Goal: Task Accomplishment & Management: Manage account settings

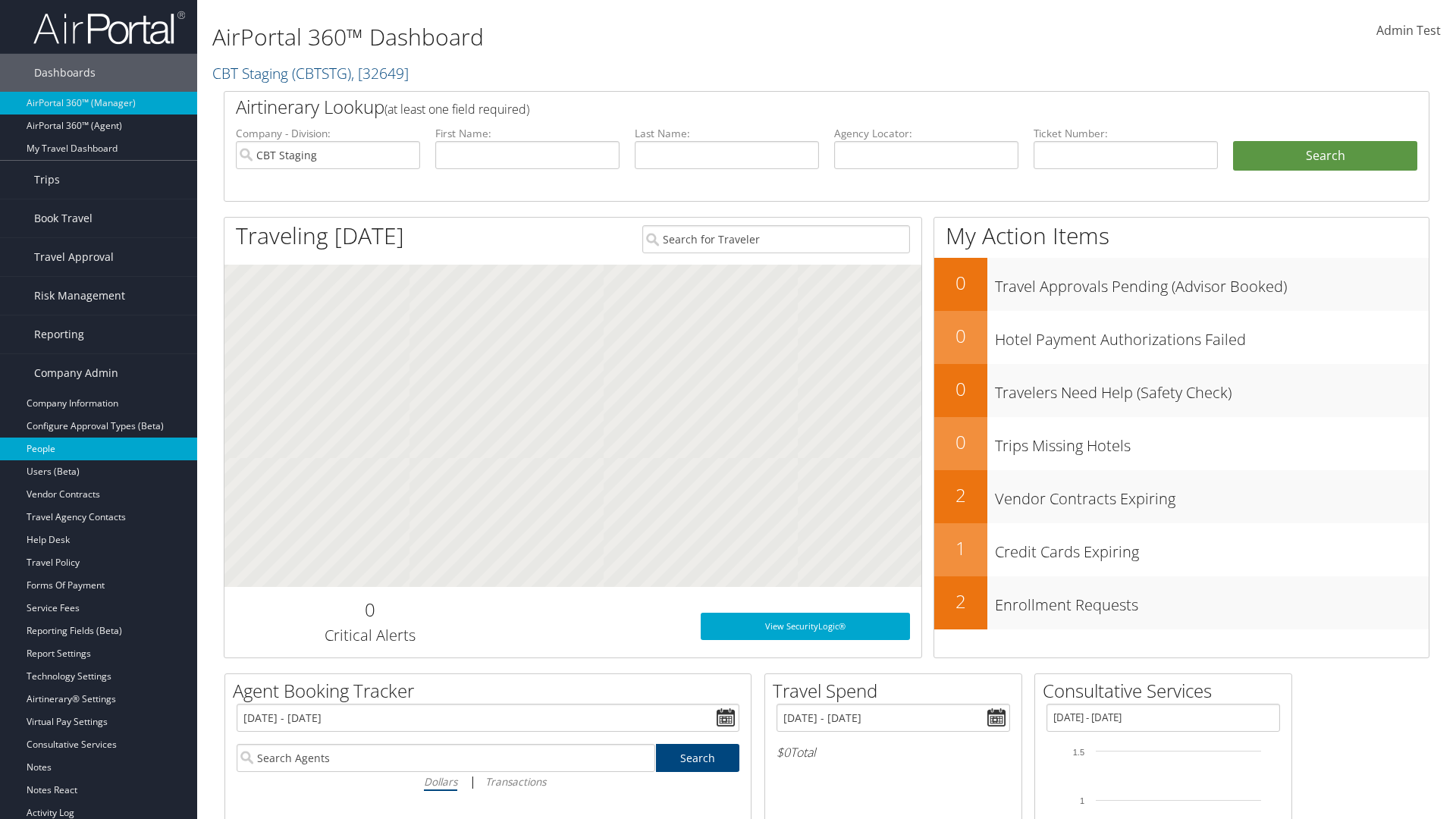
click at [99, 449] on link "People" at bounding box center [98, 449] width 197 height 23
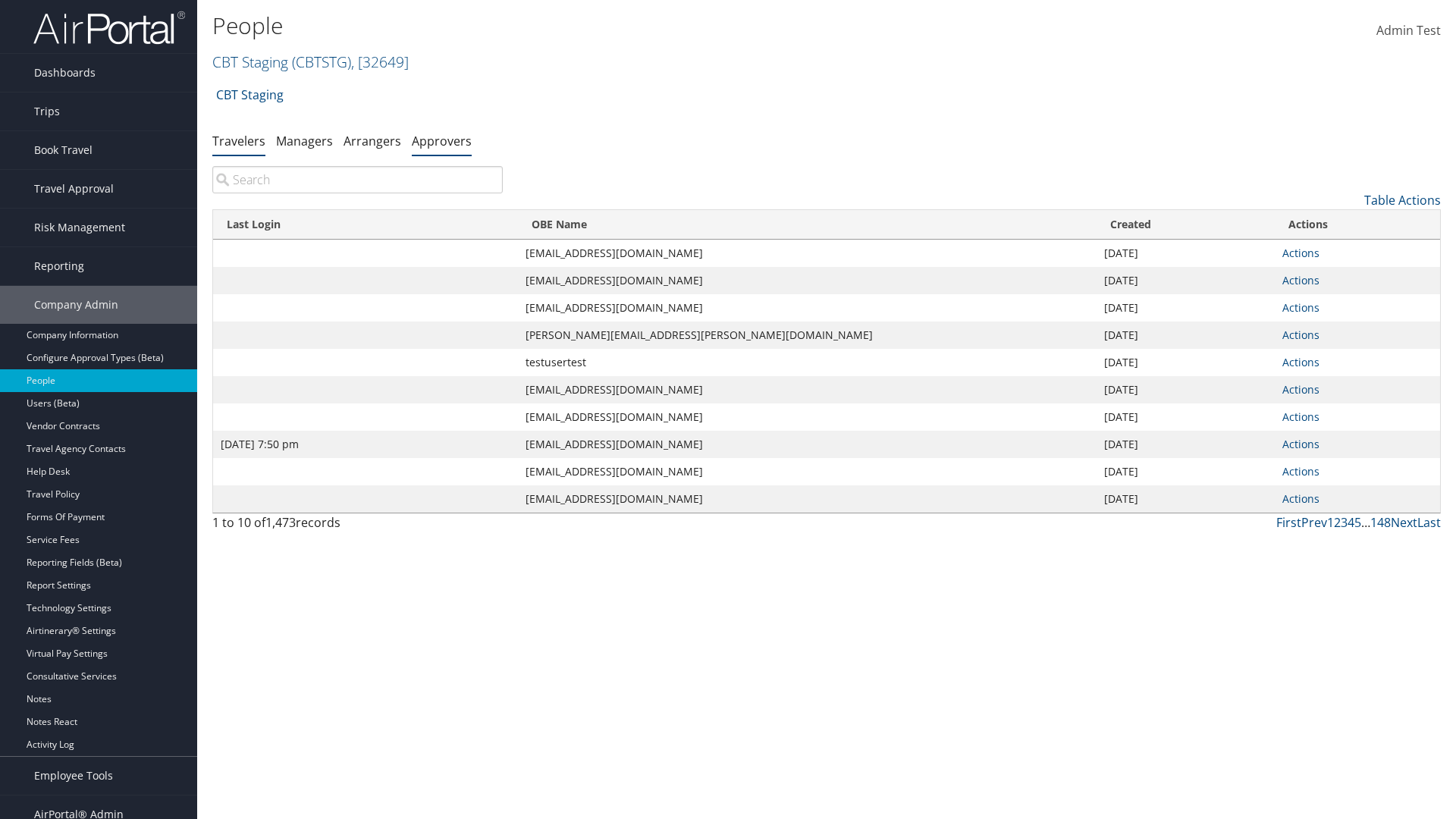
click at [442, 140] on link "Approvers" at bounding box center [442, 141] width 60 height 17
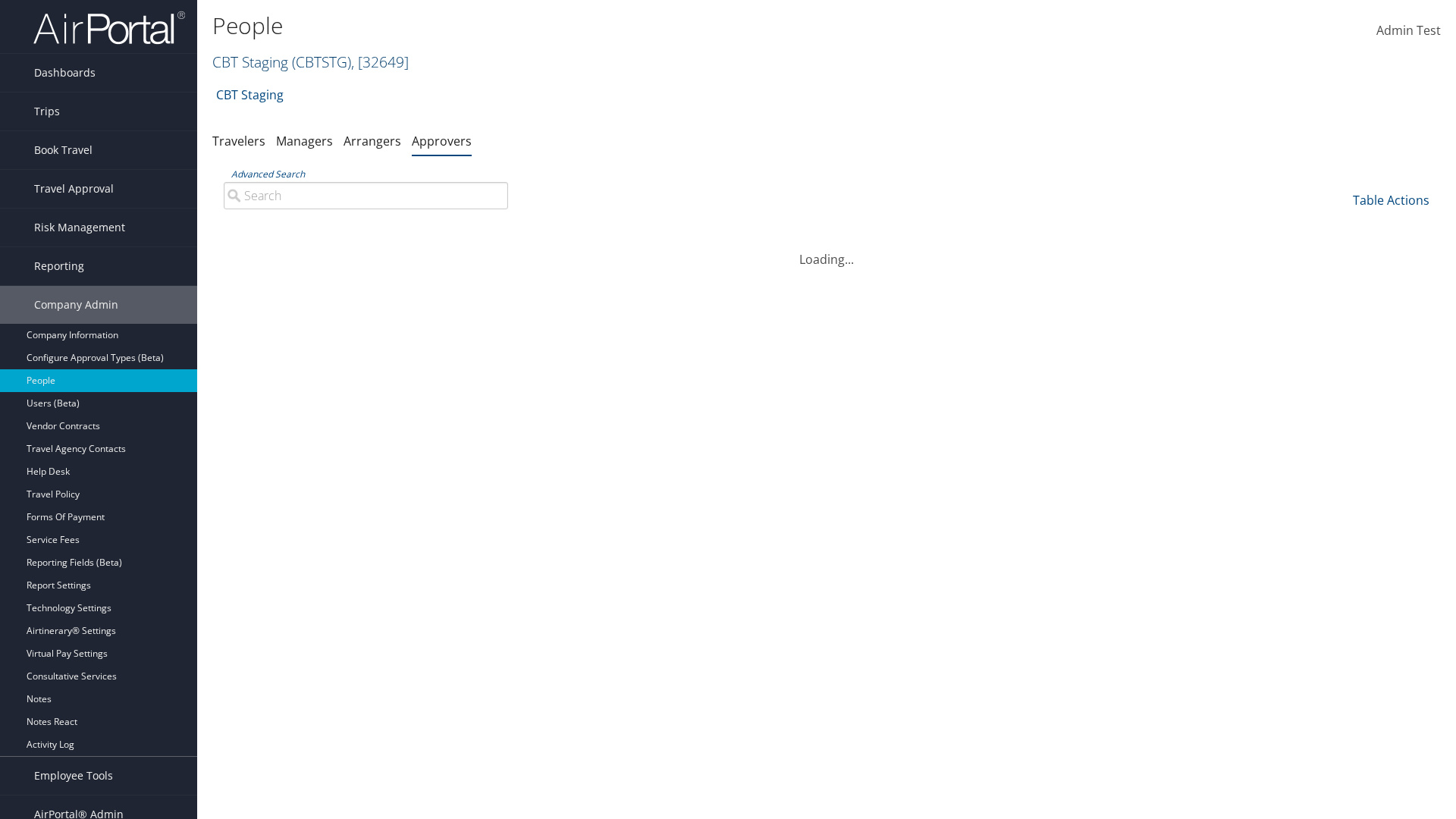
click at [250, 61] on link "CBT Staging ( CBTSTG ) , [ 32649 ]" at bounding box center [310, 62] width 197 height 20
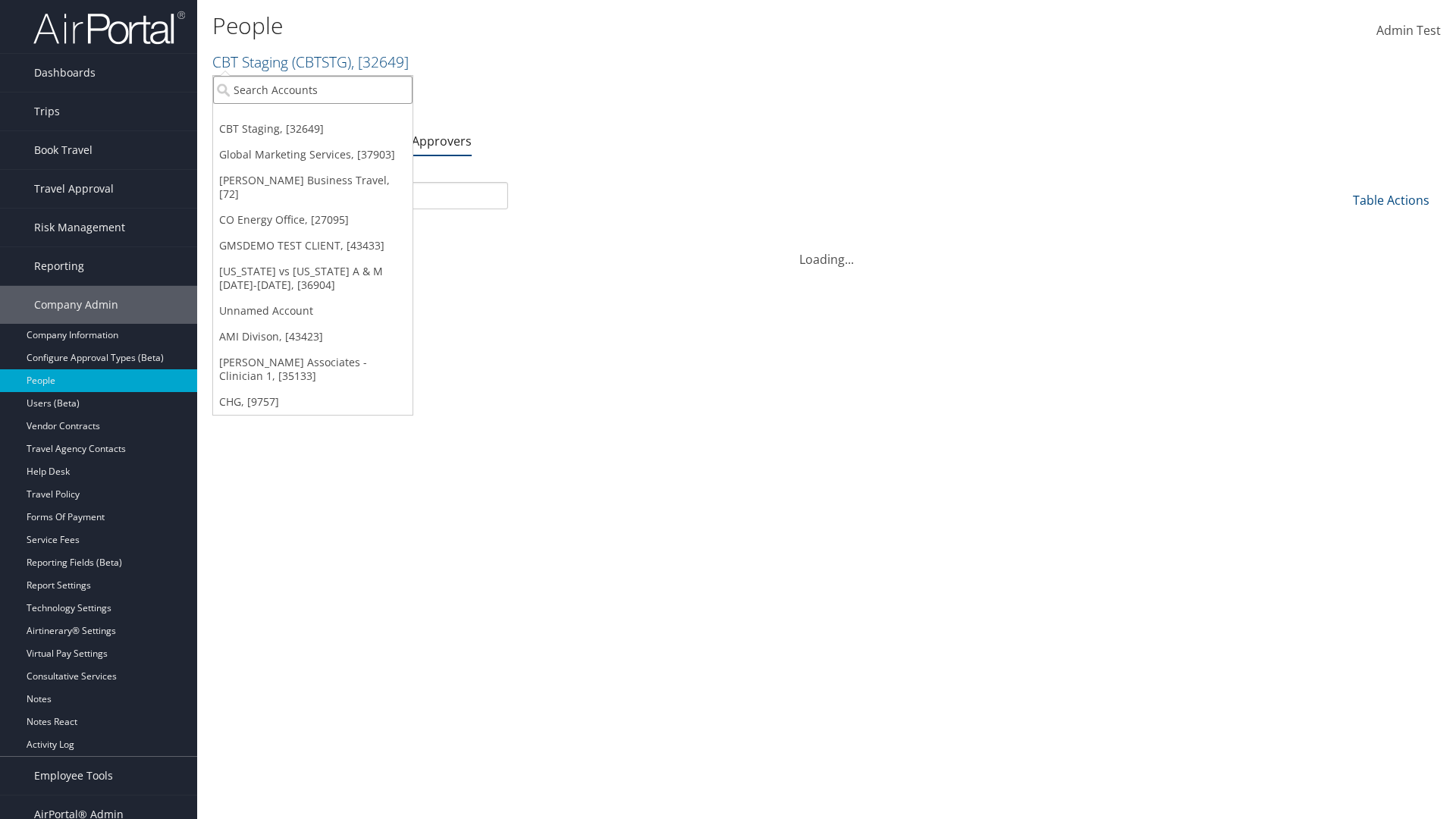
click at [312, 90] on input "search" at bounding box center [313, 90] width 200 height 28
type input "CBTSTG"
click at [312, 117] on div "CBT Staging (CBTSTG), [32649]" at bounding box center [313, 117] width 216 height 14
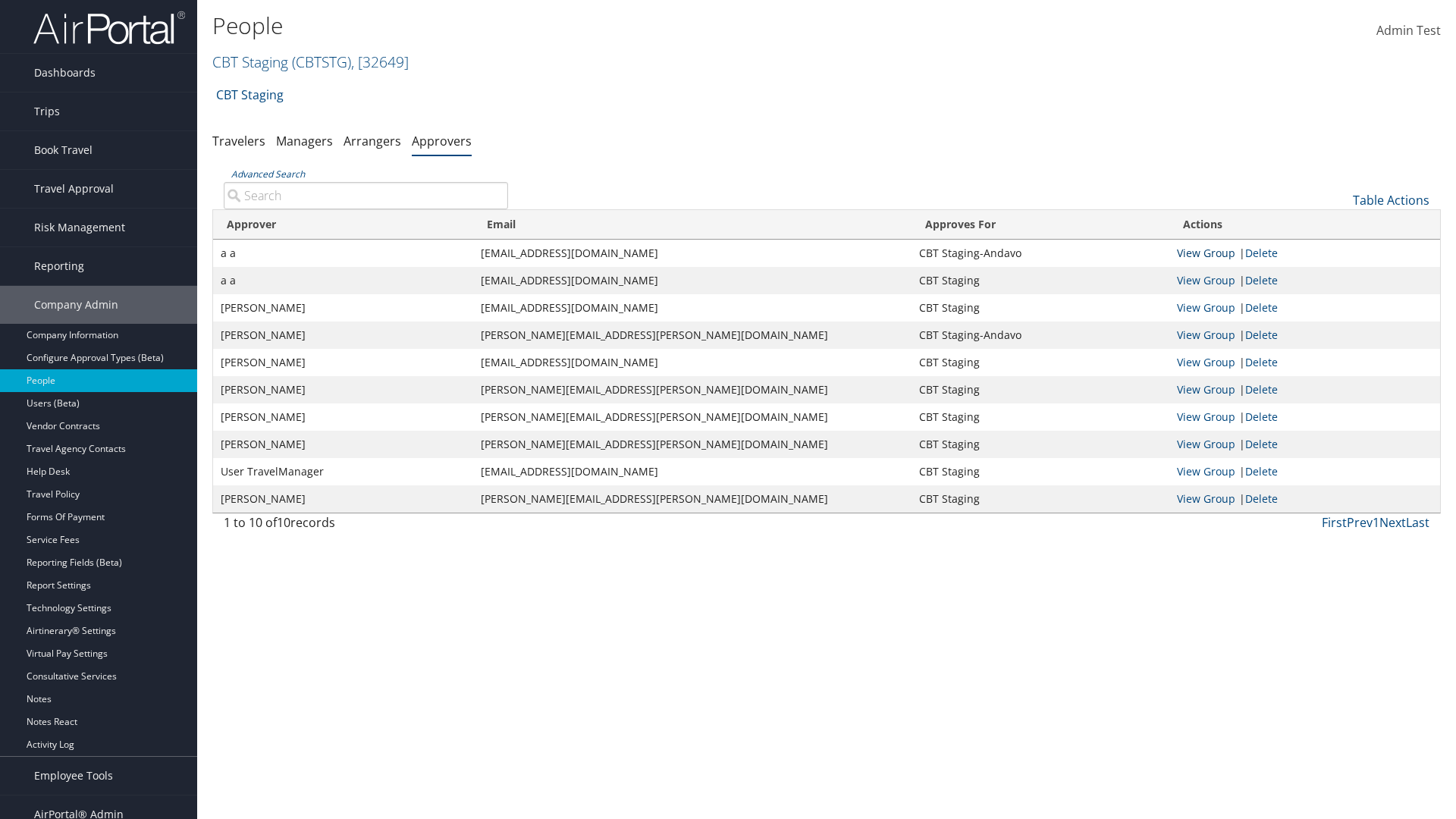
click at [1206, 252] on link "View Group" at bounding box center [1206, 253] width 58 height 15
